Goal: Task Accomplishment & Management: Use online tool/utility

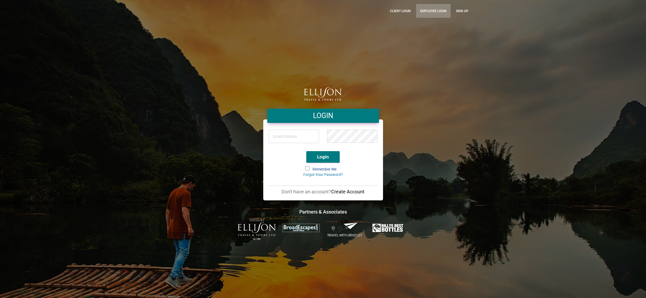
click at [426, 9] on link "Employee Login" at bounding box center [433, 11] width 34 height 14
click at [469, 63] on div "LOGIN Login Remember Me Forgot Your Password? Don't have an account? Create Acc…" at bounding box center [323, 149] width 307 height 182
click at [434, 151] on div "LOGIN Login Remember Me Forgot Your Password? Don't have an account? Create Acc…" at bounding box center [323, 149] width 307 height 182
